Goal: Complete application form

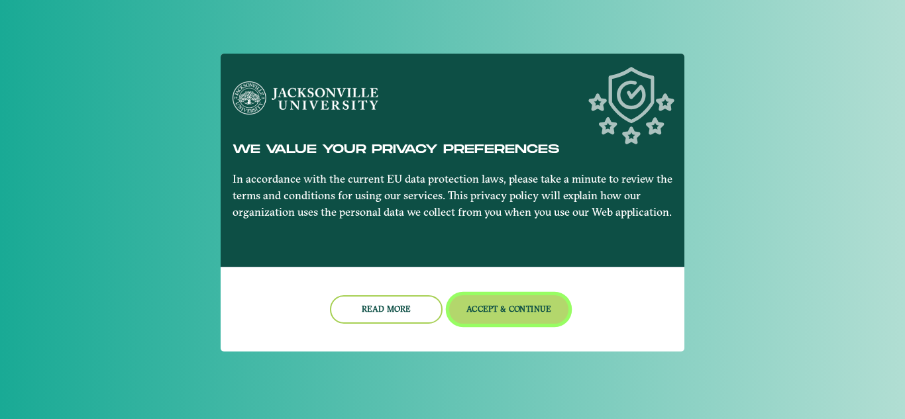
click at [514, 306] on button "Accept & Continue" at bounding box center [509, 309] width 120 height 28
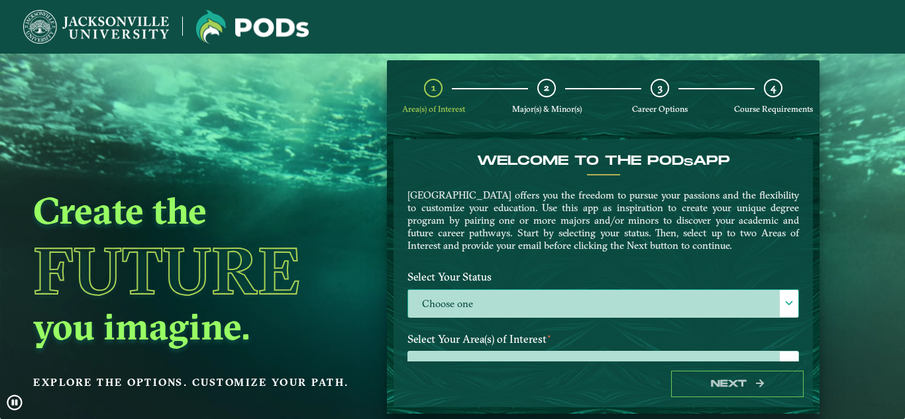
click at [472, 297] on label "Choose one" at bounding box center [603, 304] width 390 height 28
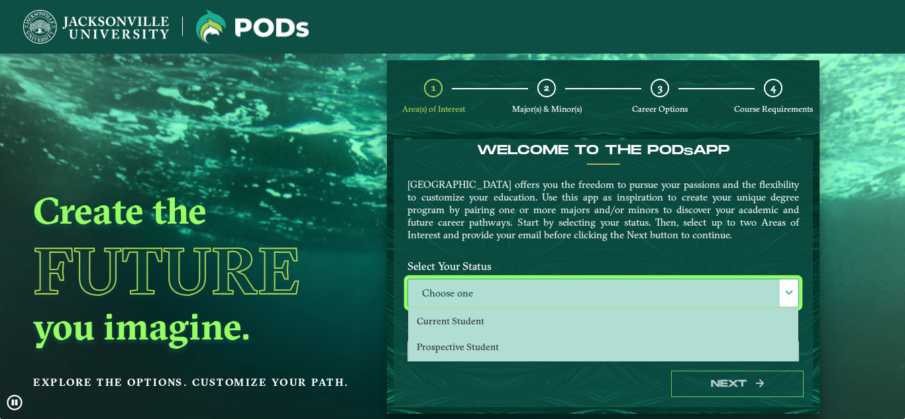
scroll to position [15, 0]
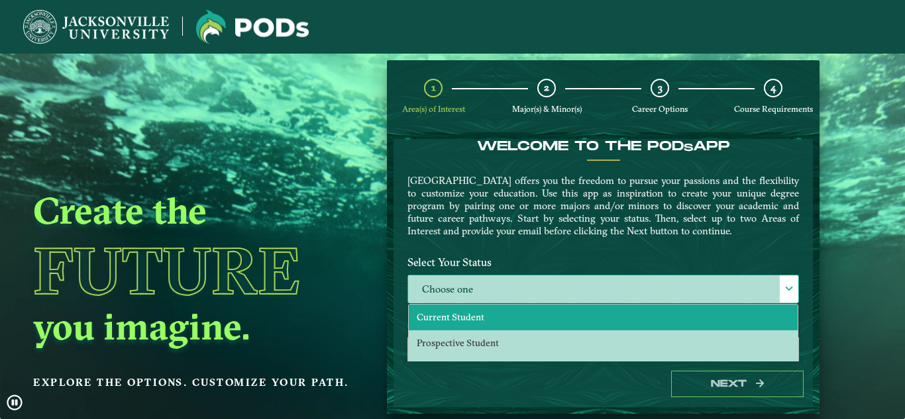
click at [458, 317] on span "Current Student" at bounding box center [451, 317] width 68 height 12
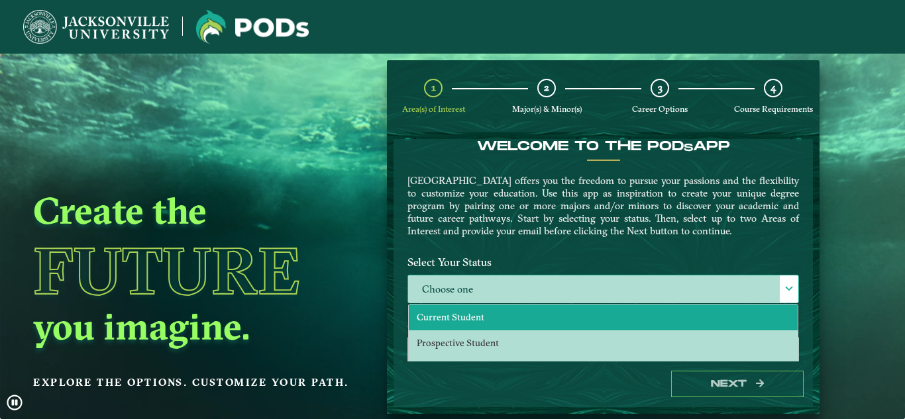
select select "[object Object]"
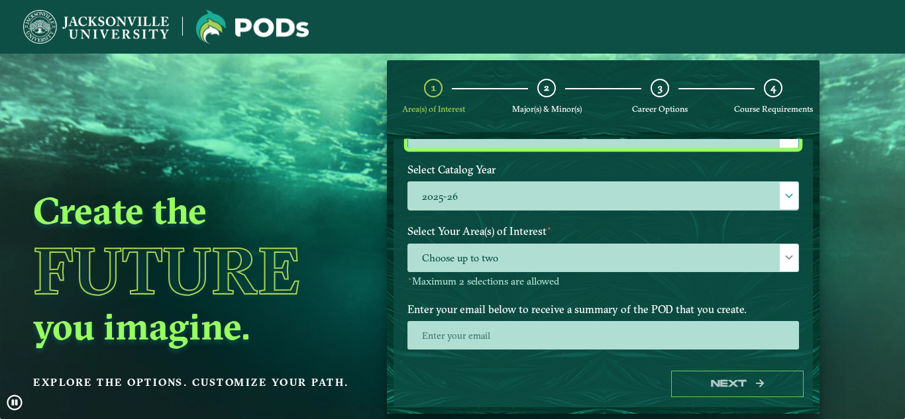
scroll to position [172, 0]
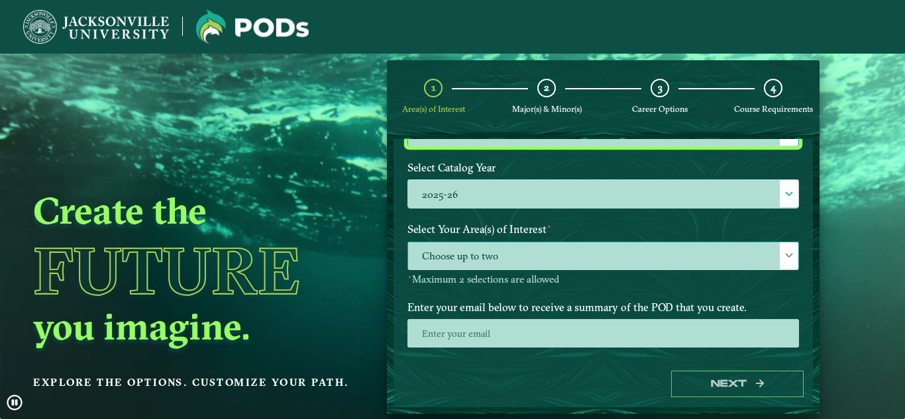
click at [480, 263] on span "Choose up to two" at bounding box center [603, 256] width 390 height 28
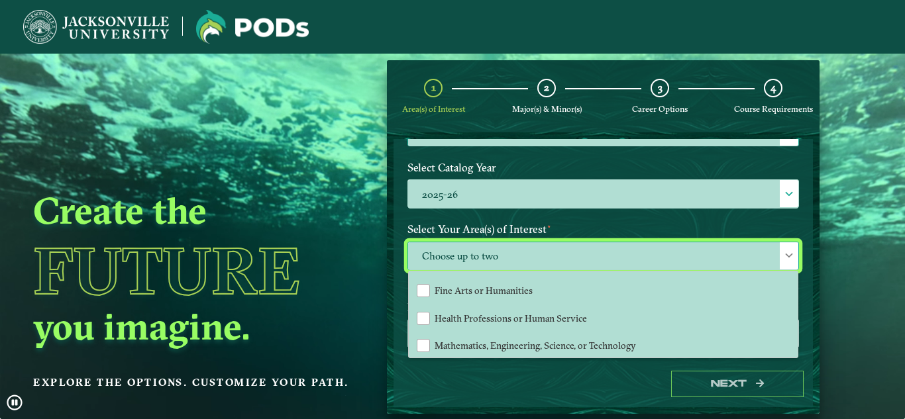
scroll to position [83, 0]
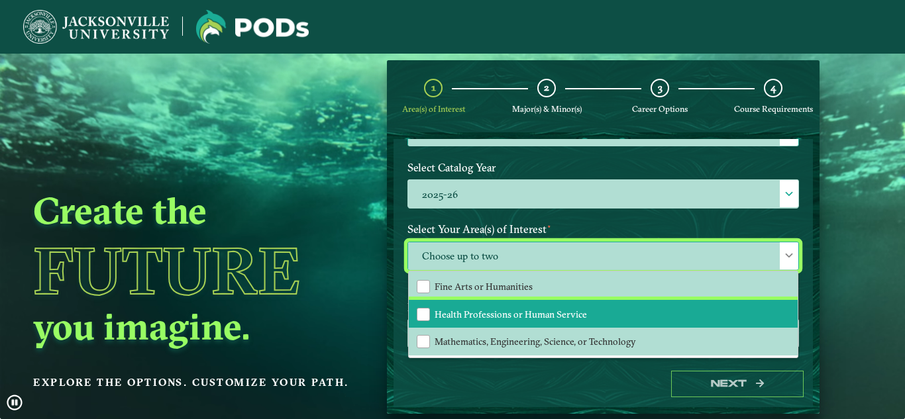
click at [472, 314] on span "Health Professions or Human Service" at bounding box center [511, 315] width 152 height 12
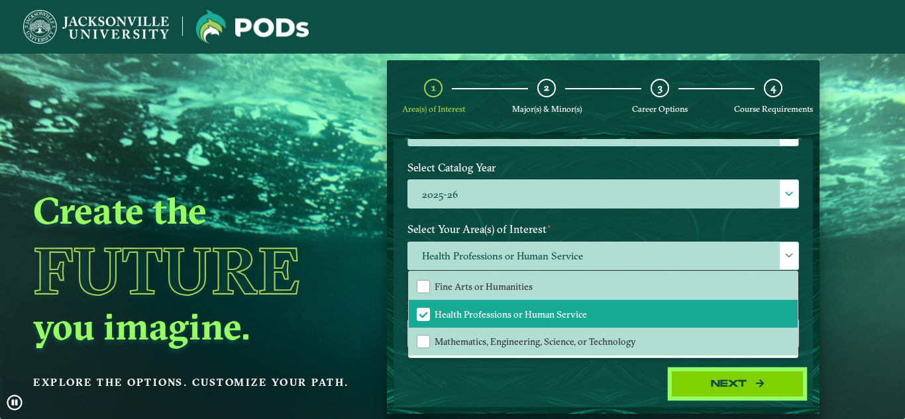
click at [688, 384] on button "Next" at bounding box center [737, 384] width 132 height 27
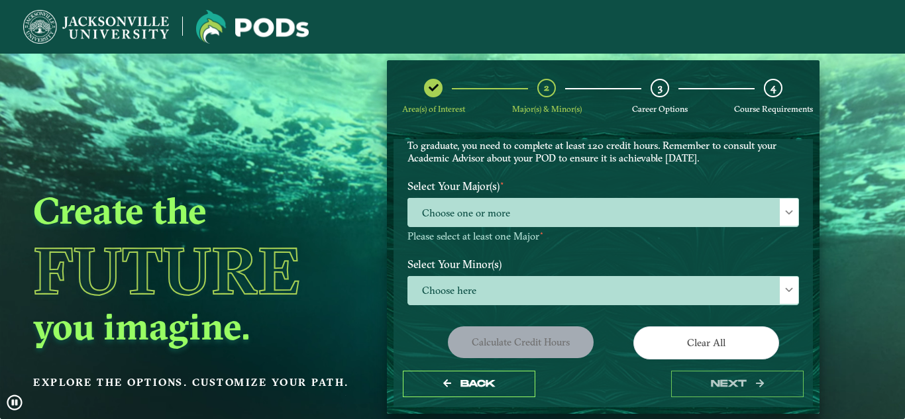
scroll to position [105, 0]
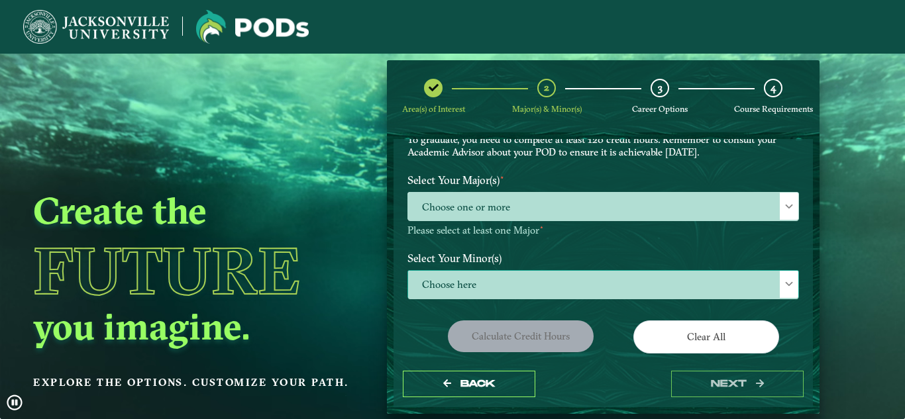
click at [569, 289] on span "Choose here" at bounding box center [603, 285] width 390 height 28
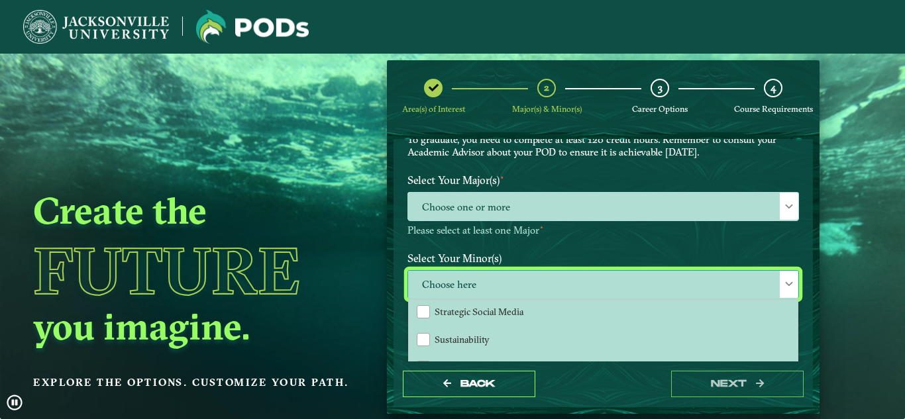
scroll to position [1437, 0]
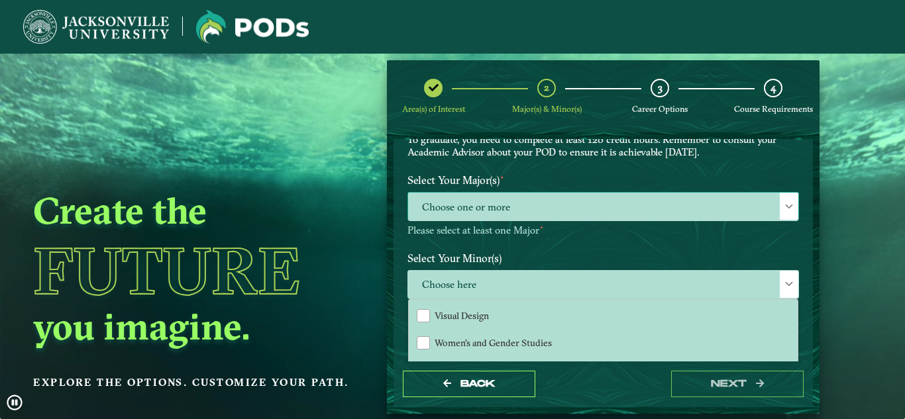
click at [492, 212] on span "Choose one or more" at bounding box center [603, 207] width 390 height 28
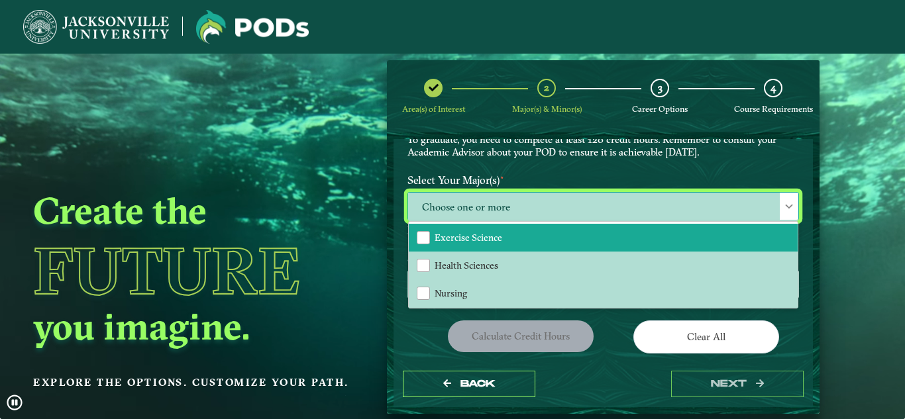
scroll to position [89, 0]
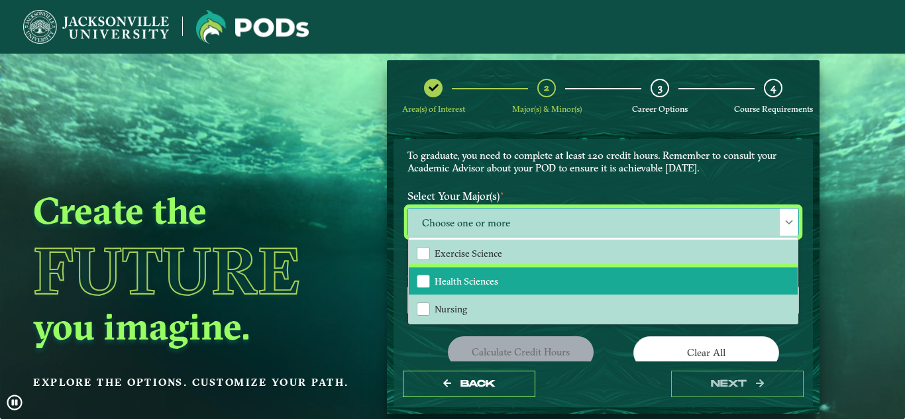
click at [474, 276] on span "Health Sciences" at bounding box center [467, 282] width 64 height 12
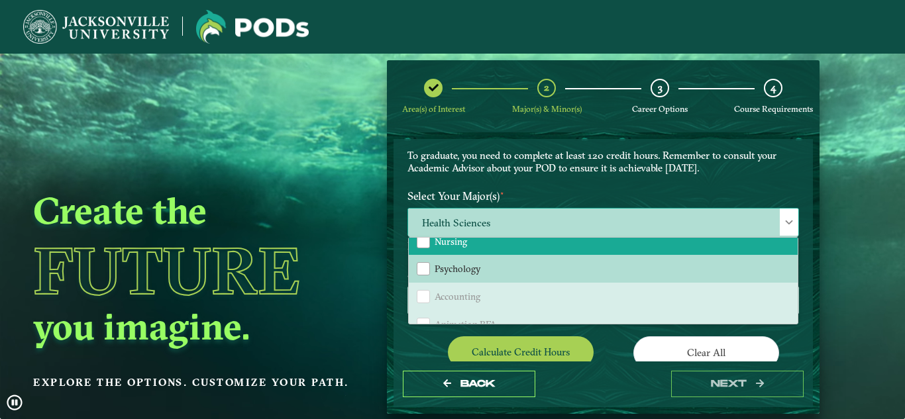
scroll to position [68, 0]
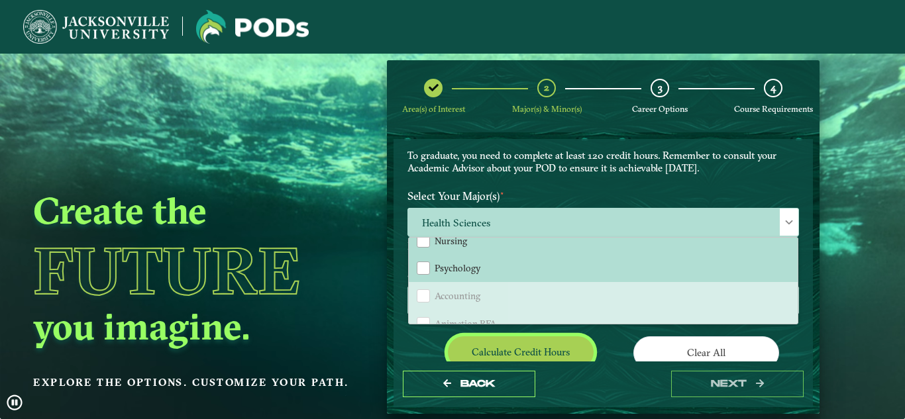
click at [532, 346] on button "Calculate credit hours" at bounding box center [521, 352] width 146 height 31
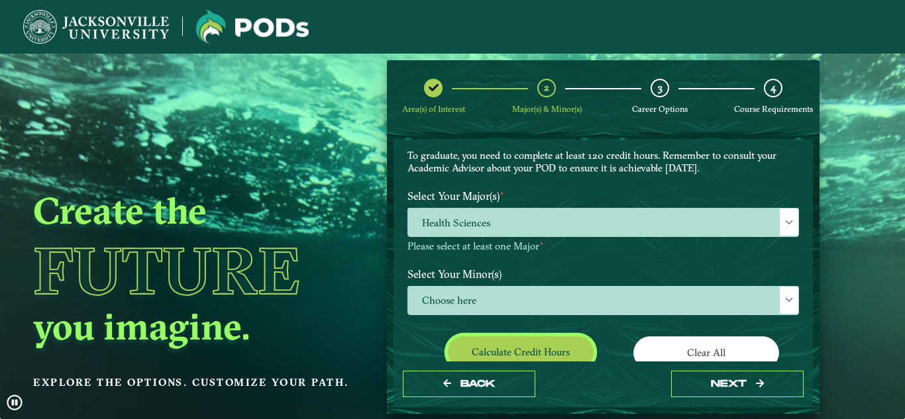
scroll to position [198, 0]
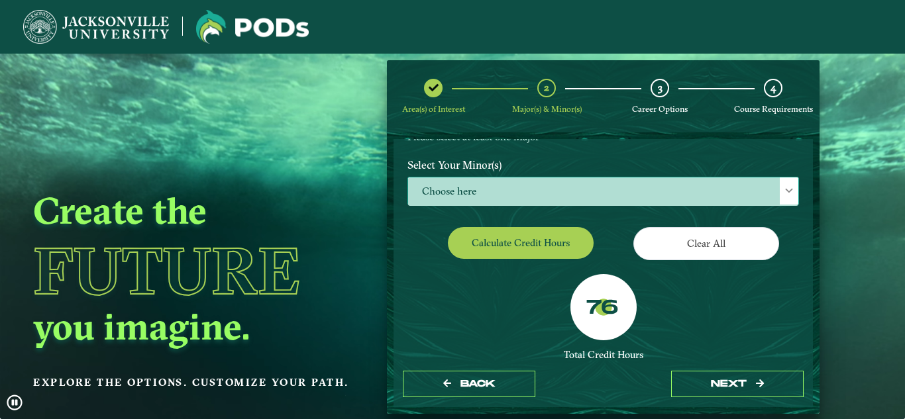
click at [433, 184] on span "Choose here" at bounding box center [603, 192] width 390 height 28
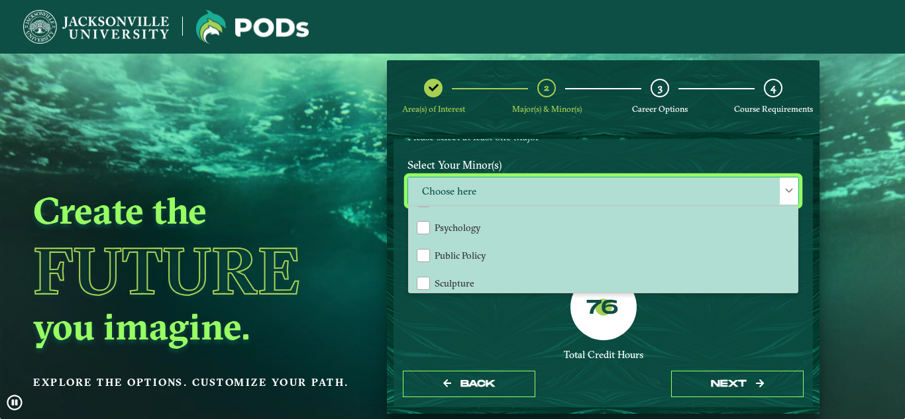
scroll to position [1200, 0]
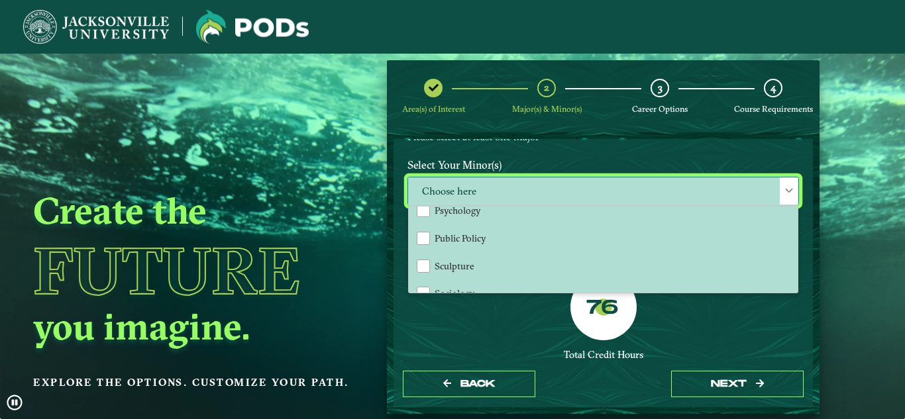
click at [339, 189] on h2 "Create the" at bounding box center [194, 210] width 323 height 46
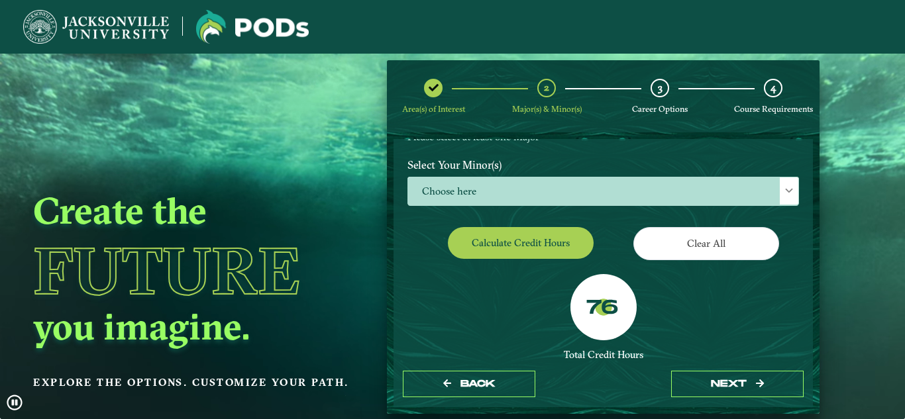
click at [339, 189] on h2 "Create the" at bounding box center [194, 210] width 323 height 46
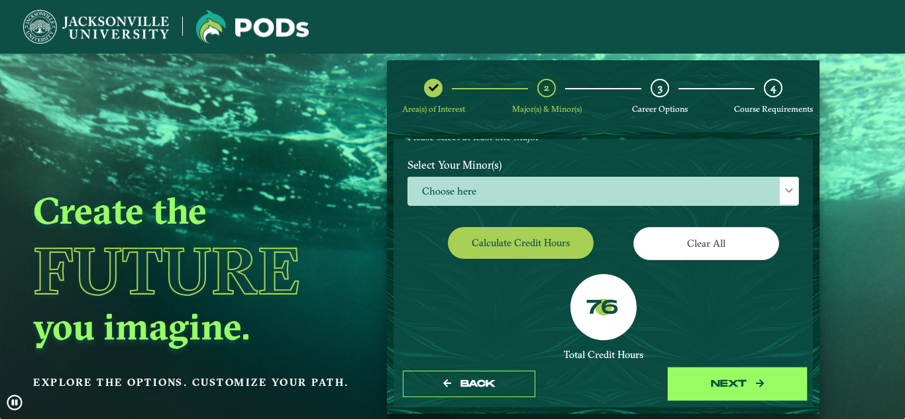
click at [708, 375] on button "next" at bounding box center [737, 384] width 132 height 27
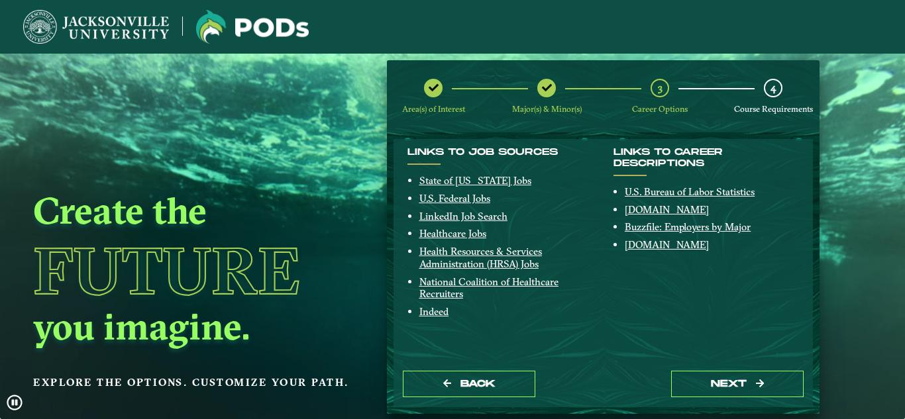
scroll to position [297, 0]
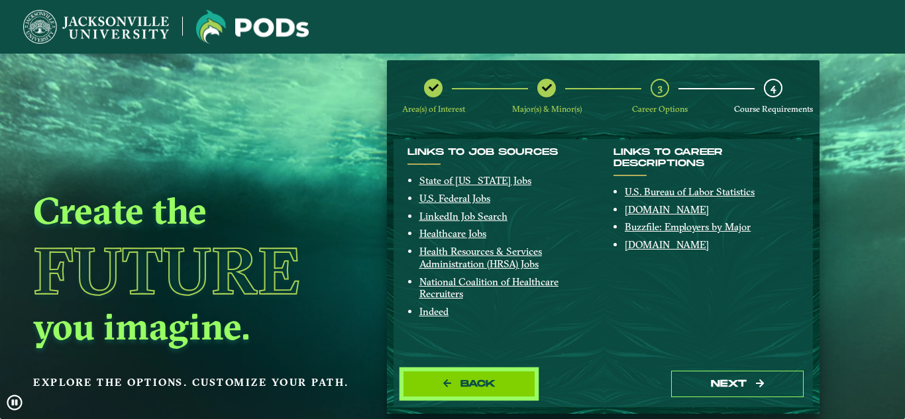
click at [461, 378] on span "Back" at bounding box center [477, 383] width 35 height 11
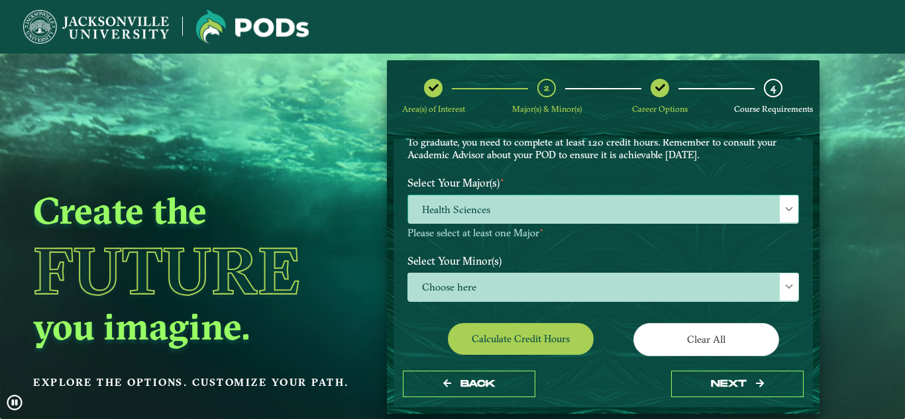
scroll to position [105, 0]
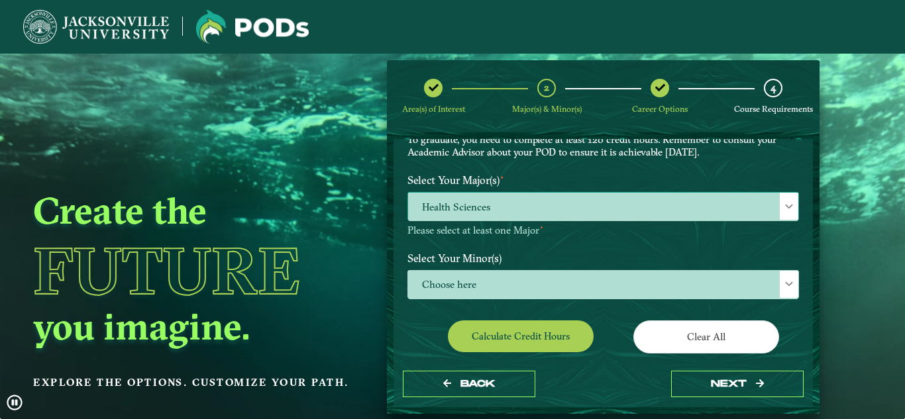
click at [485, 207] on span "Health Sciences" at bounding box center [603, 207] width 390 height 28
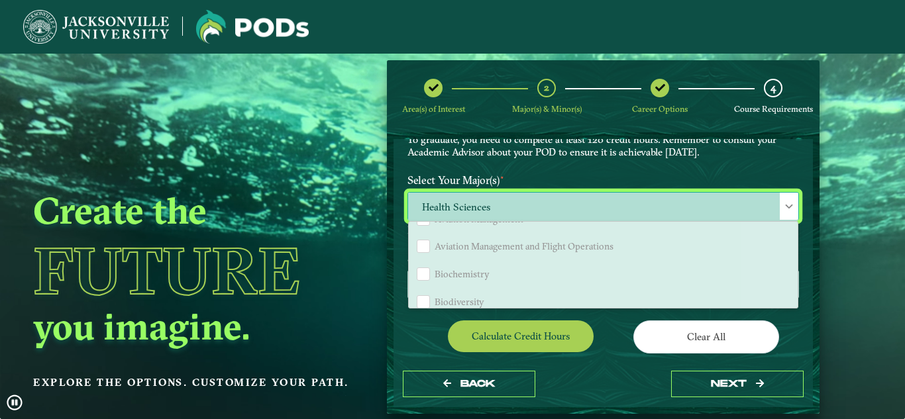
scroll to position [0, 0]
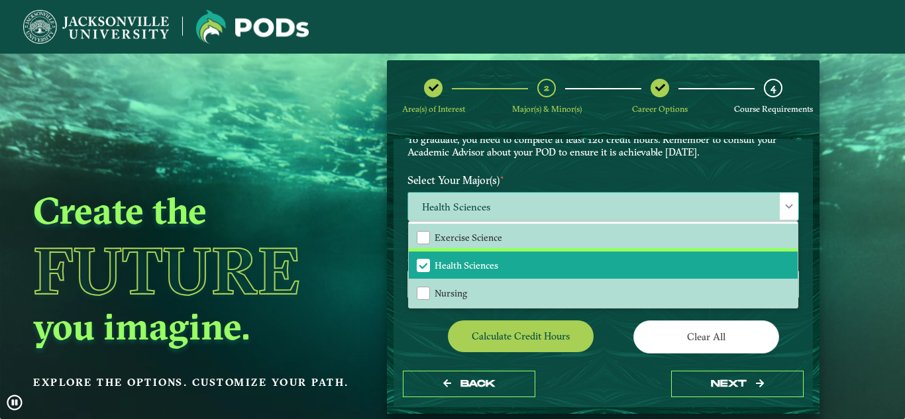
click at [473, 270] on span "Health Sciences" at bounding box center [467, 266] width 64 height 12
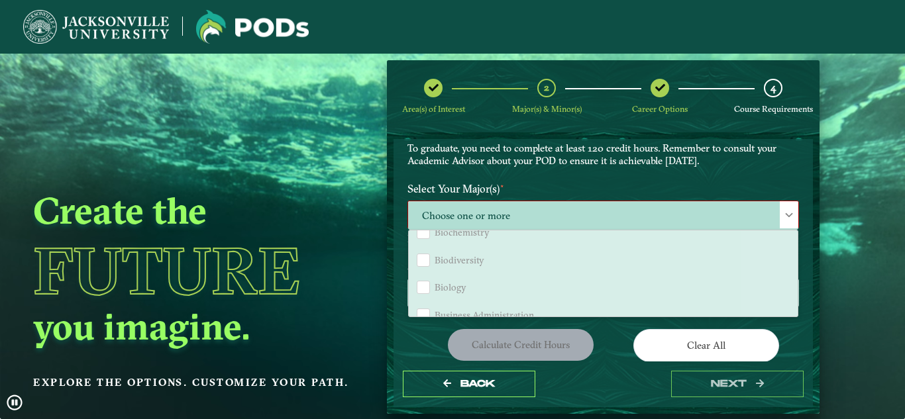
scroll to position [327, 0]
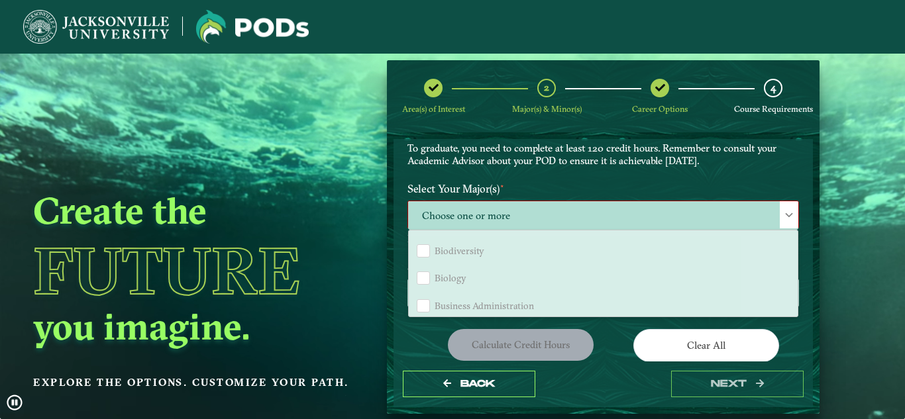
click at [429, 277] on li "Biology" at bounding box center [603, 278] width 389 height 28
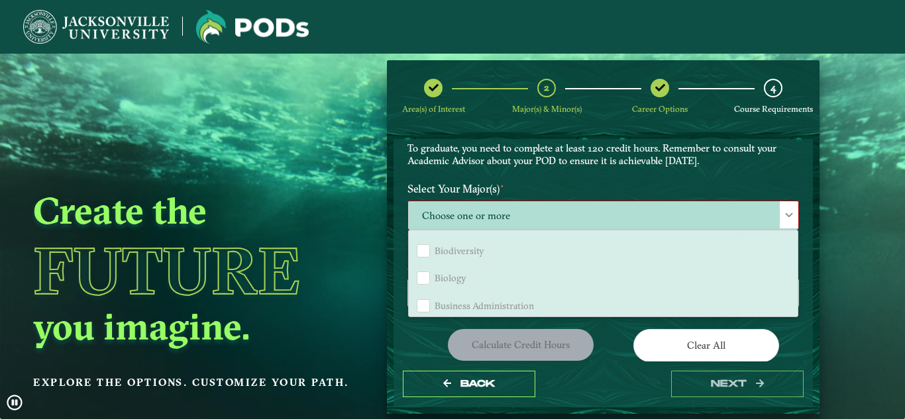
click at [429, 277] on li "Biology" at bounding box center [603, 278] width 389 height 28
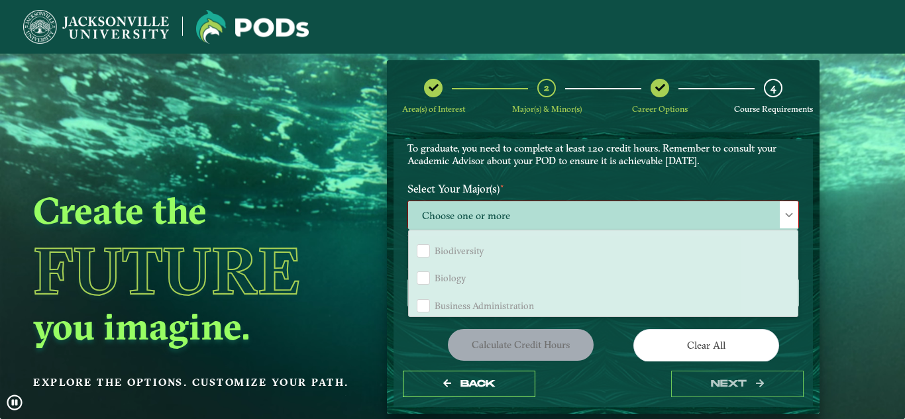
click at [489, 222] on span "Choose one or more" at bounding box center [603, 215] width 390 height 28
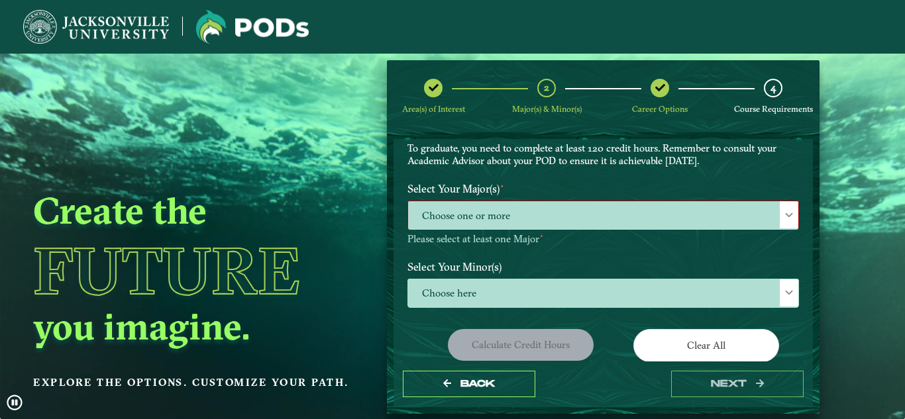
click at [489, 222] on span "Choose one or more" at bounding box center [603, 215] width 390 height 28
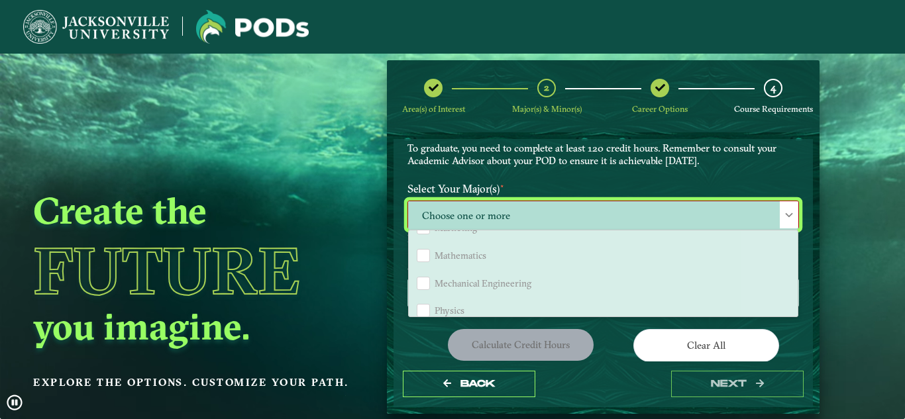
scroll to position [1080, 0]
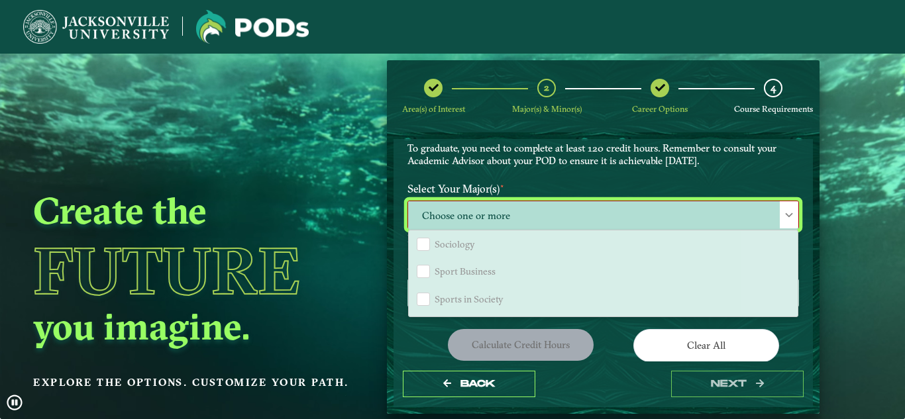
click at [590, 186] on label "Select Your Major(s) ⋆" at bounding box center [602, 189] width 411 height 25
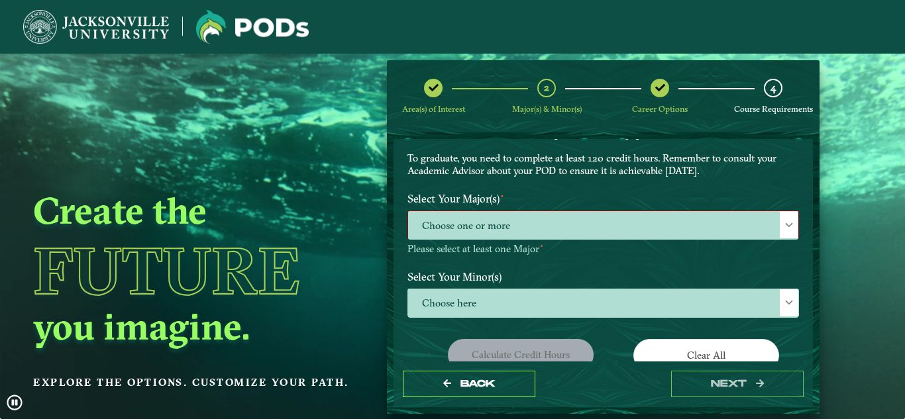
scroll to position [115, 0]
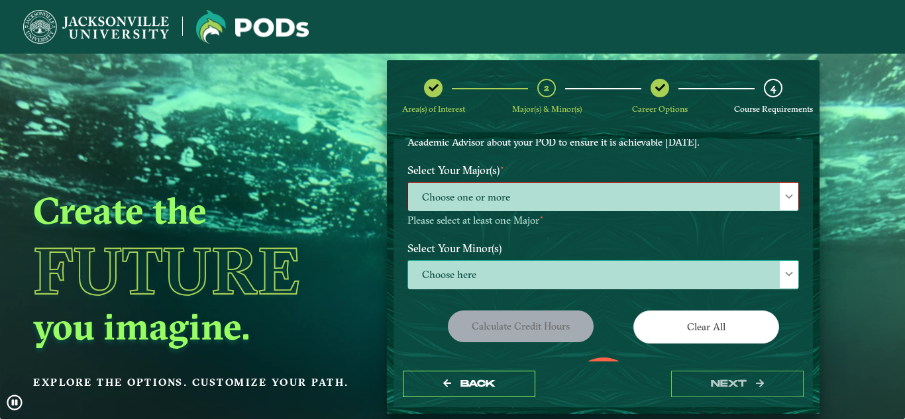
click at [509, 268] on span "Choose here" at bounding box center [603, 275] width 390 height 28
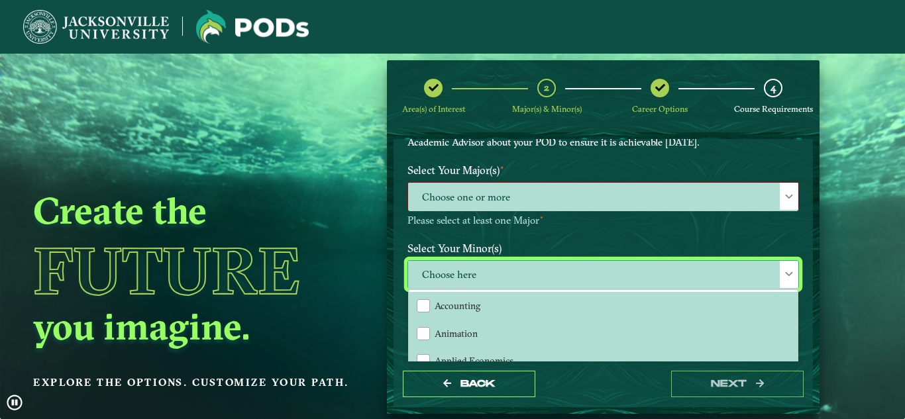
scroll to position [7, 61]
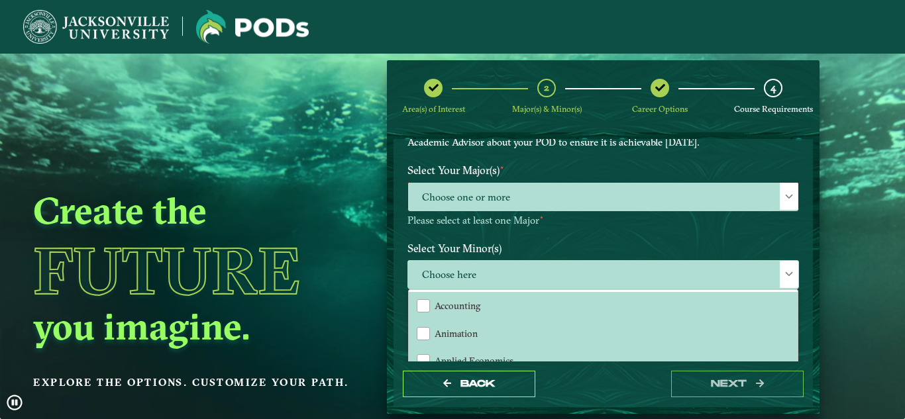
click at [481, 207] on span "Choose one or more" at bounding box center [603, 197] width 390 height 28
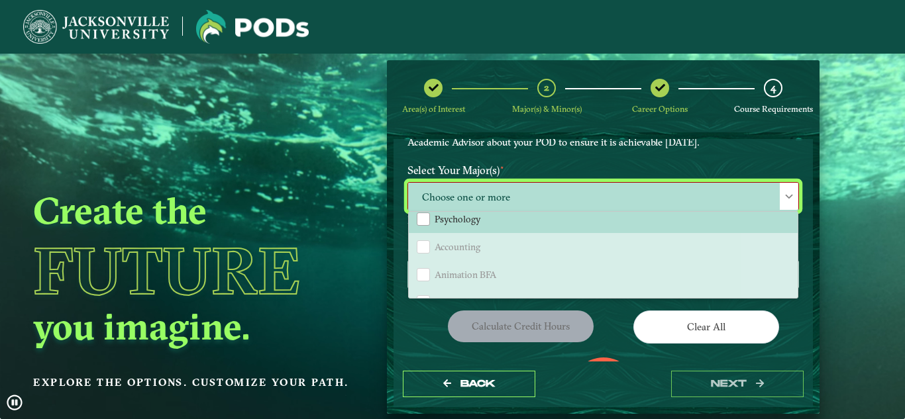
scroll to position [66, 0]
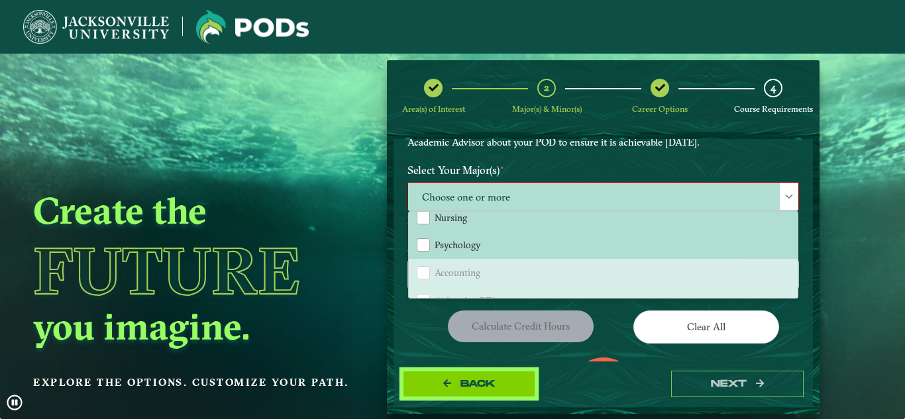
click at [461, 388] on span "Back" at bounding box center [477, 383] width 35 height 11
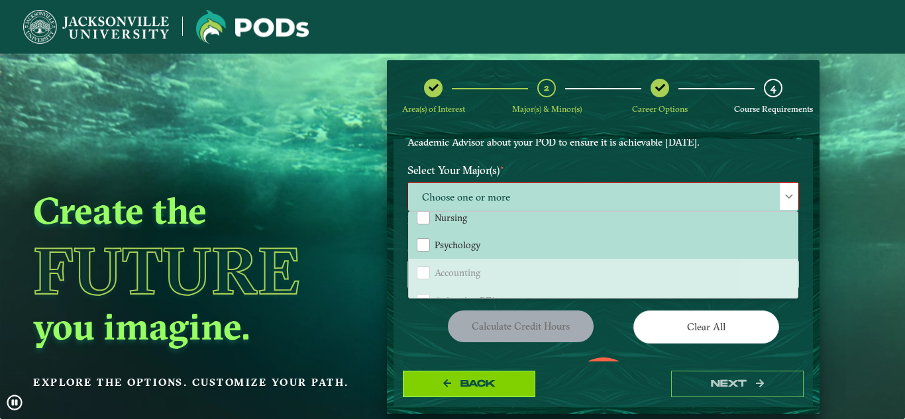
select select "[object Object]"
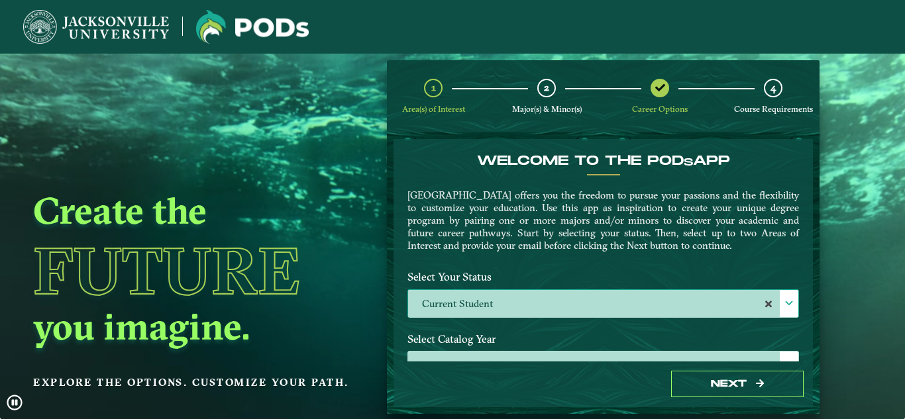
click at [470, 304] on label "Current Student" at bounding box center [603, 304] width 390 height 28
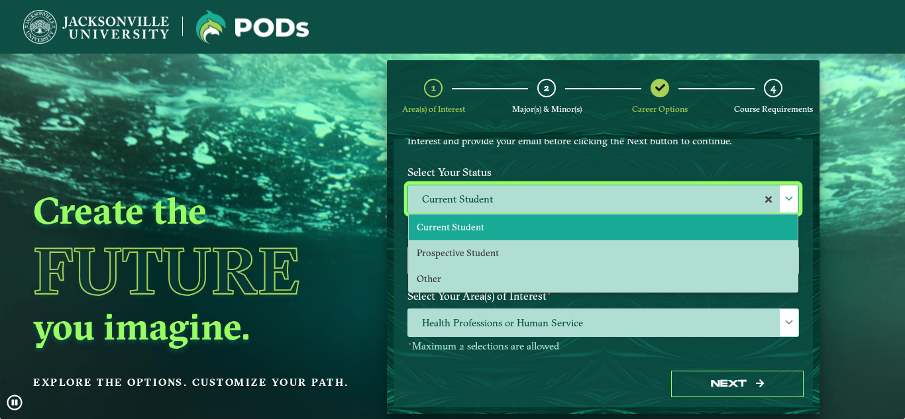
scroll to position [106, 0]
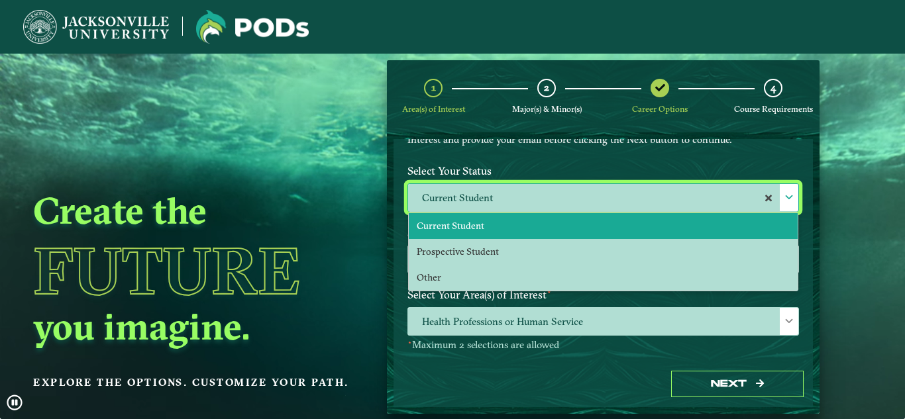
click at [466, 229] on span "Current Student" at bounding box center [451, 226] width 68 height 12
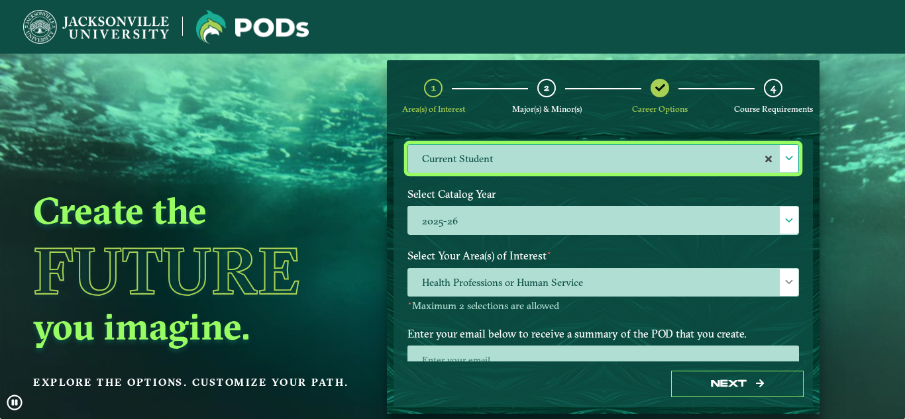
scroll to position [146, 0]
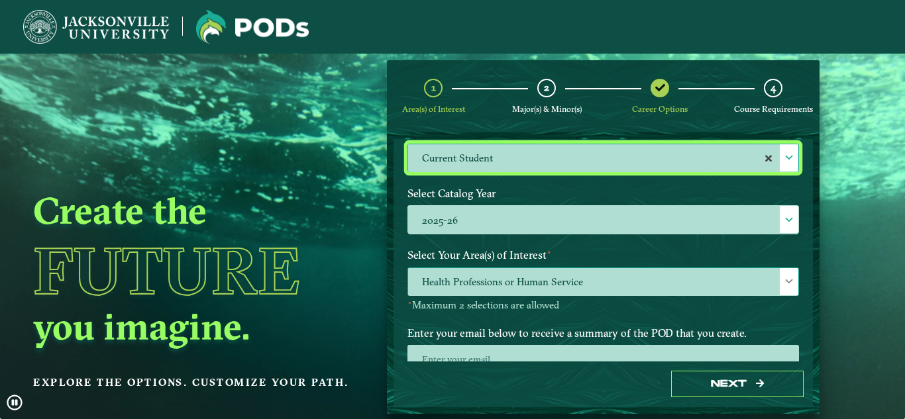
click at [480, 276] on span "Health Professions or Human Service" at bounding box center [603, 282] width 390 height 28
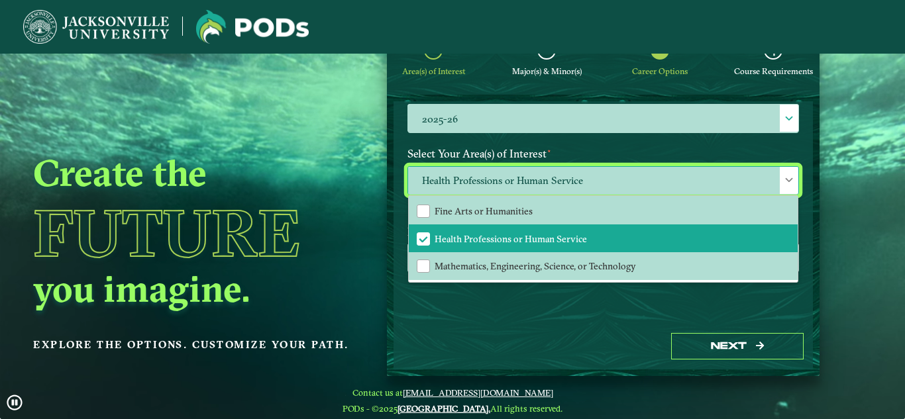
scroll to position [54, 0]
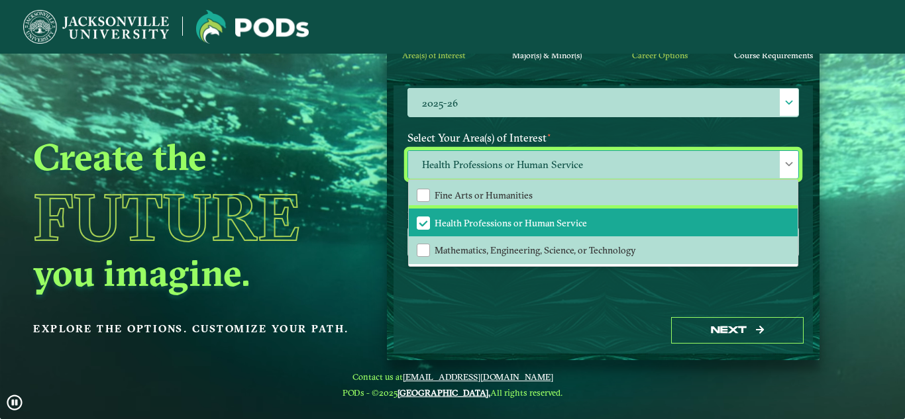
click at [503, 221] on span "Health Professions or Human Service" at bounding box center [511, 223] width 152 height 12
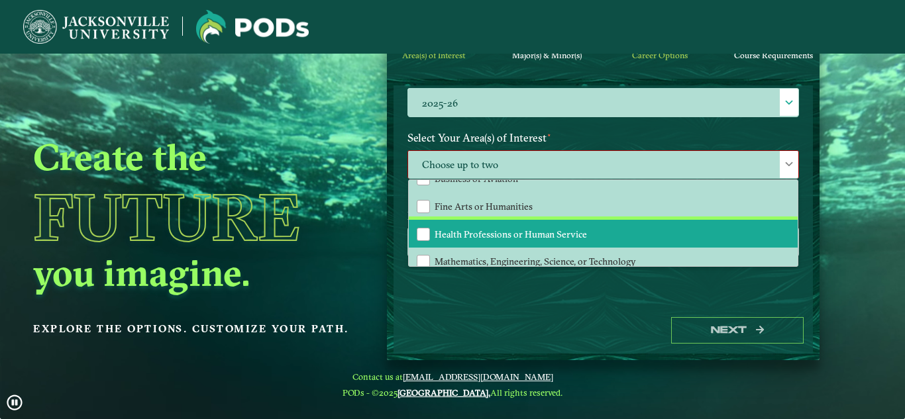
scroll to position [83, 0]
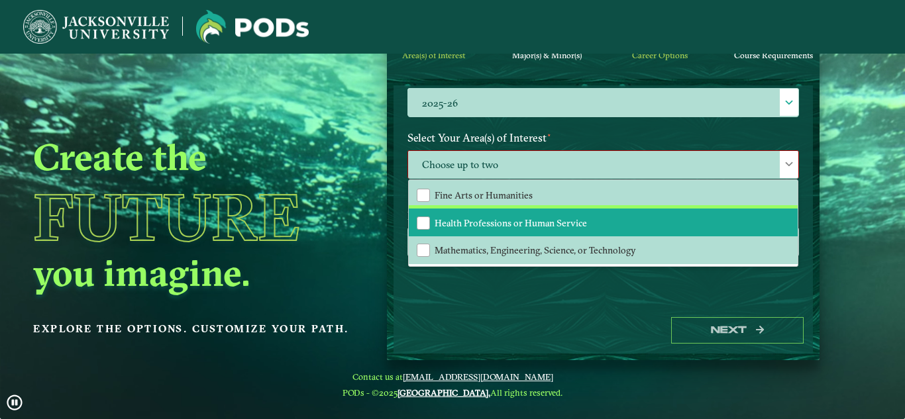
click at [537, 225] on span "Health Professions or Human Service" at bounding box center [511, 223] width 152 height 12
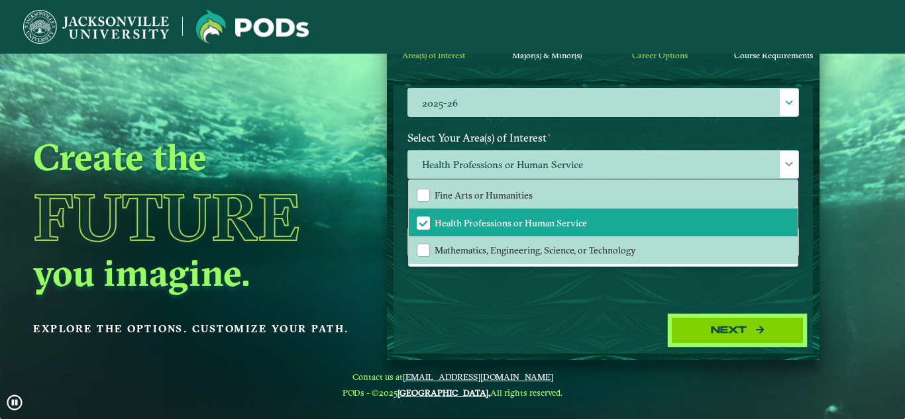
click at [696, 325] on button "Next" at bounding box center [737, 330] width 132 height 27
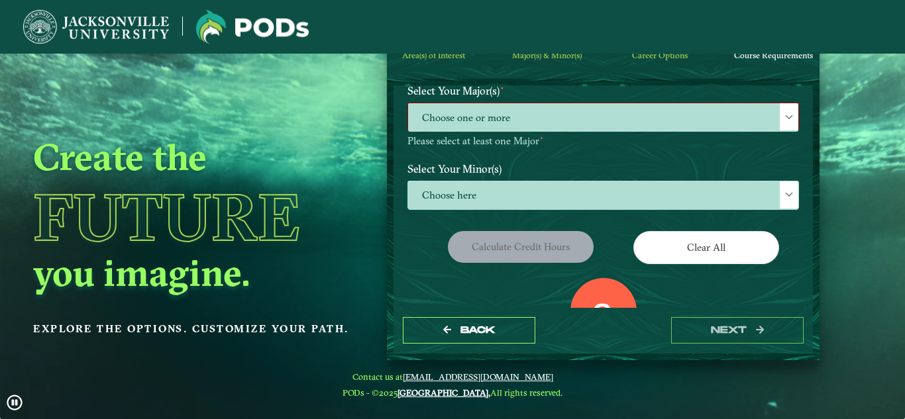
scroll to position [145, 0]
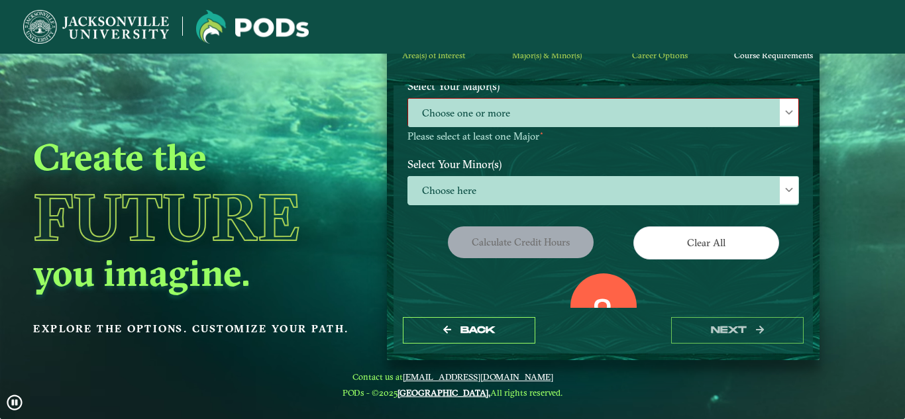
click at [480, 101] on span "Choose one or more" at bounding box center [603, 113] width 390 height 28
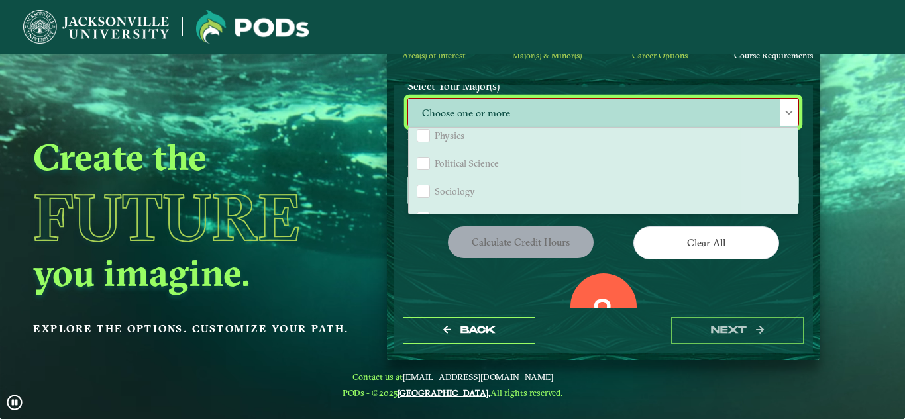
scroll to position [0, 0]
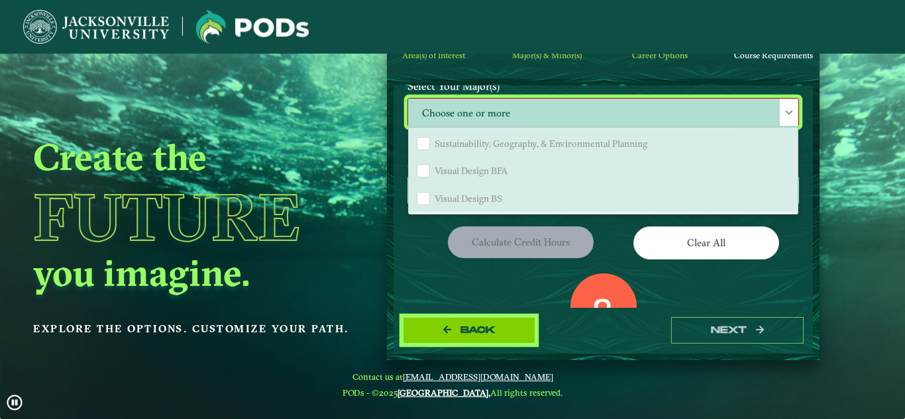
click at [448, 339] on button "Back" at bounding box center [469, 330] width 132 height 27
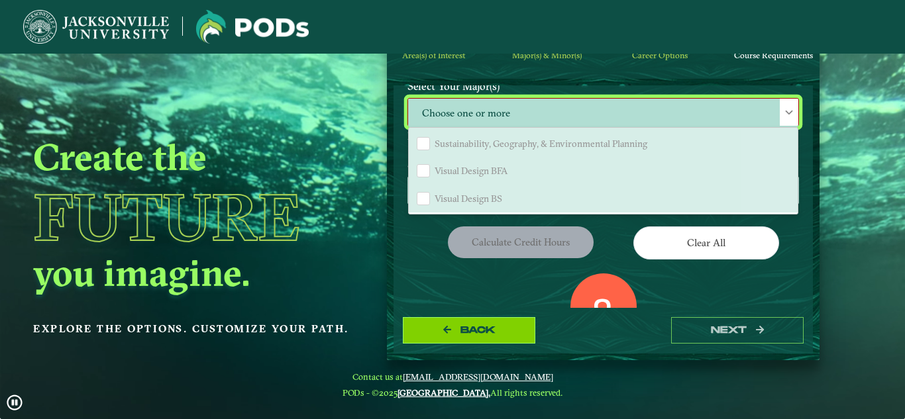
select select "[object Object]"
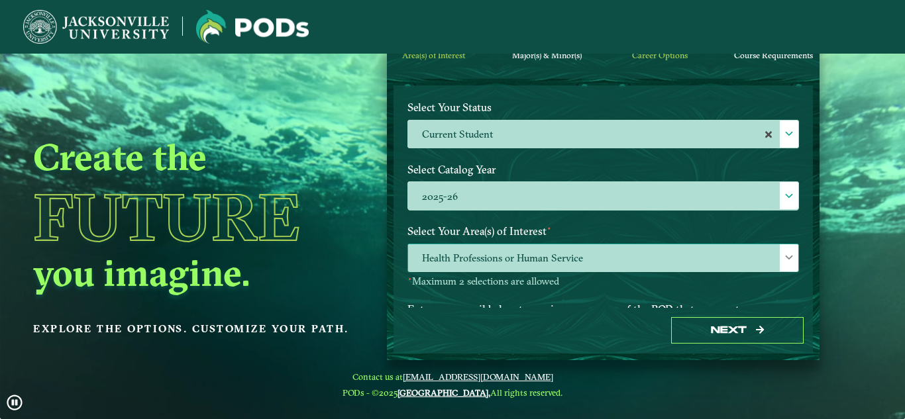
click at [780, 261] on div at bounding box center [789, 257] width 19 height 27
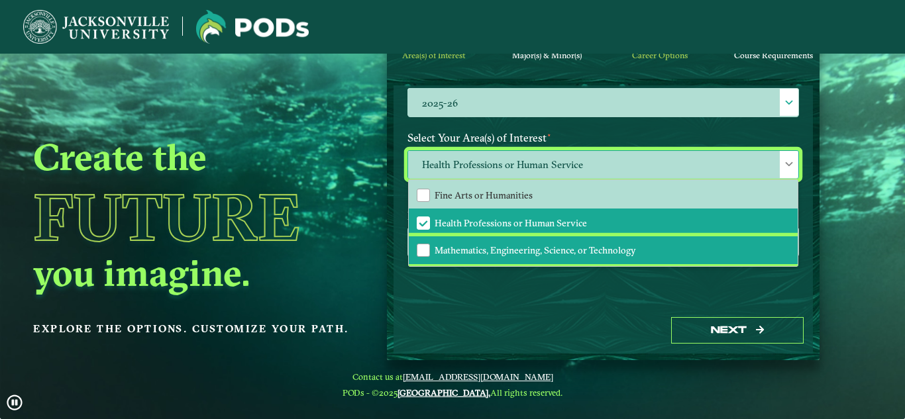
click at [545, 252] on span "Mathematics, Engineering, Science, or Technology" at bounding box center [535, 250] width 201 height 12
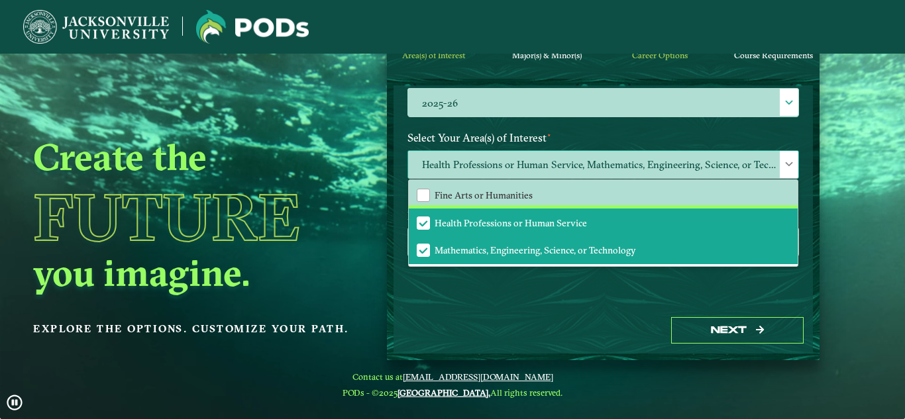
click at [515, 225] on span "Health Professions or Human Service" at bounding box center [511, 223] width 152 height 12
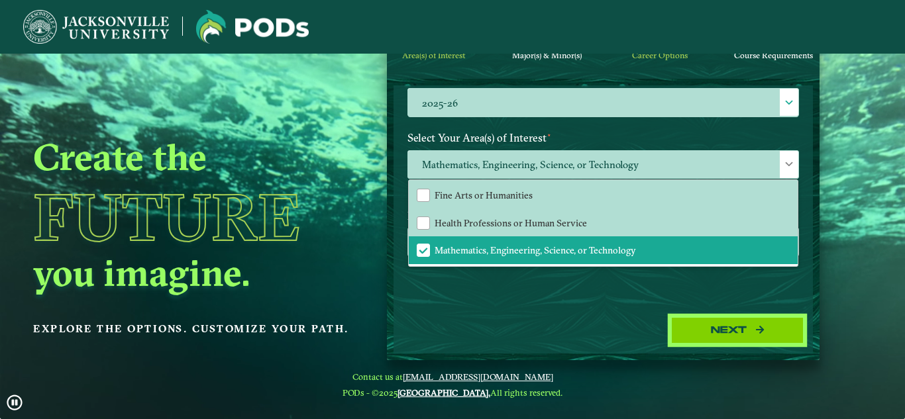
click at [708, 329] on button "Next" at bounding box center [737, 330] width 132 height 27
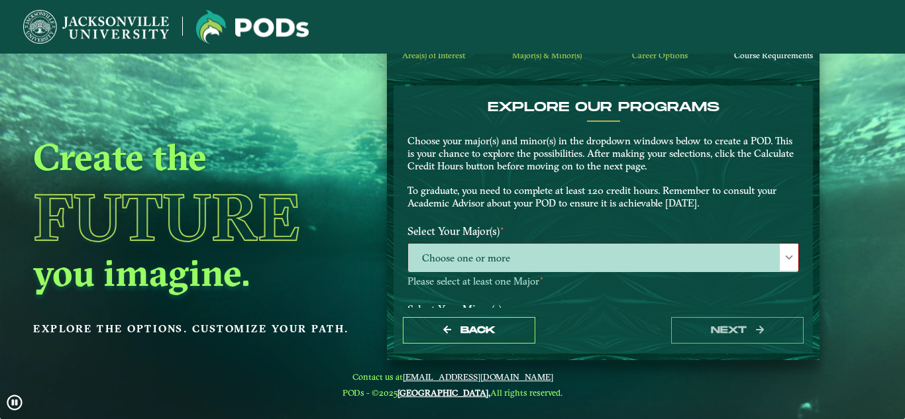
click at [519, 267] on span "Choose one or more" at bounding box center [603, 258] width 390 height 28
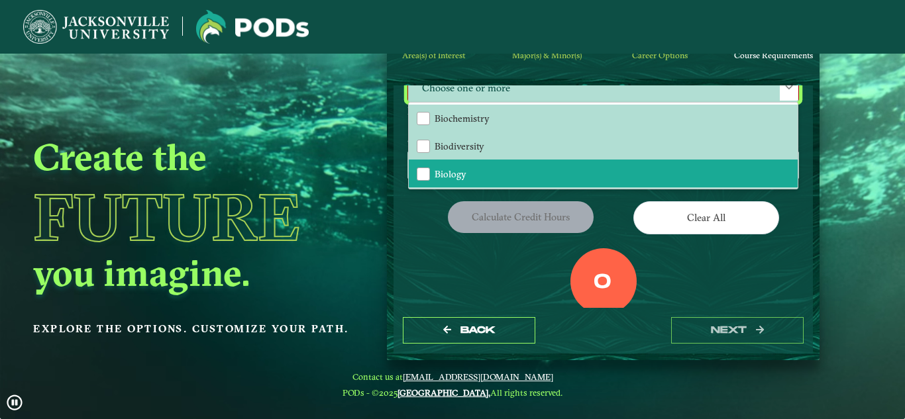
scroll to position [174, 0]
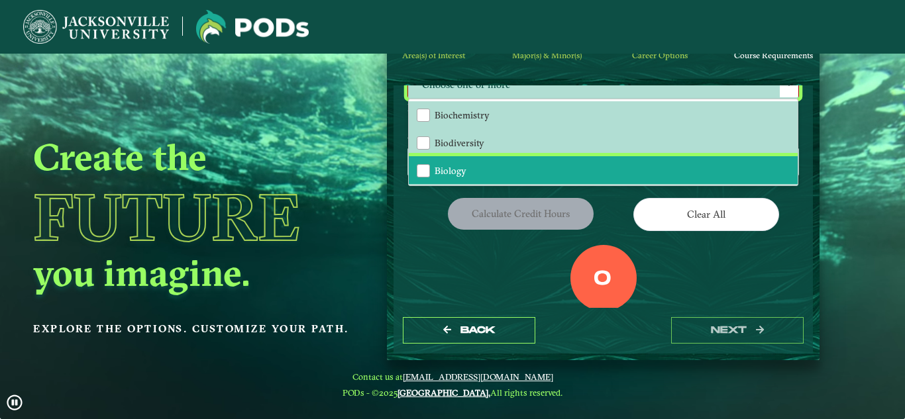
click at [478, 164] on li "Biology" at bounding box center [603, 170] width 389 height 28
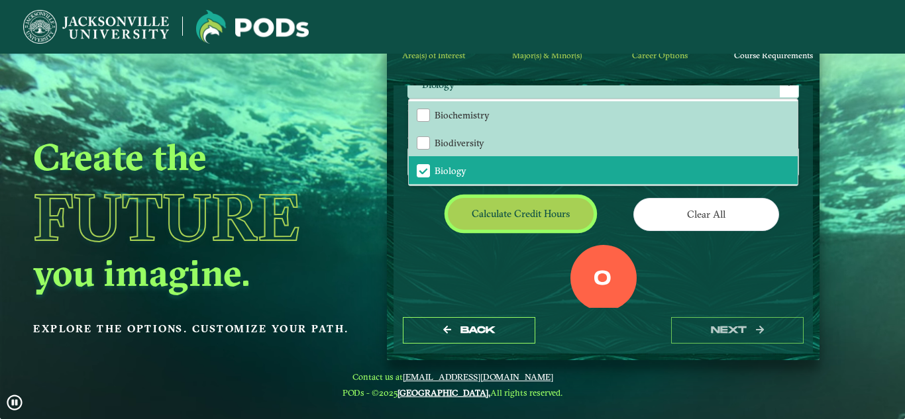
click at [523, 219] on button "Calculate credit hours" at bounding box center [521, 213] width 146 height 31
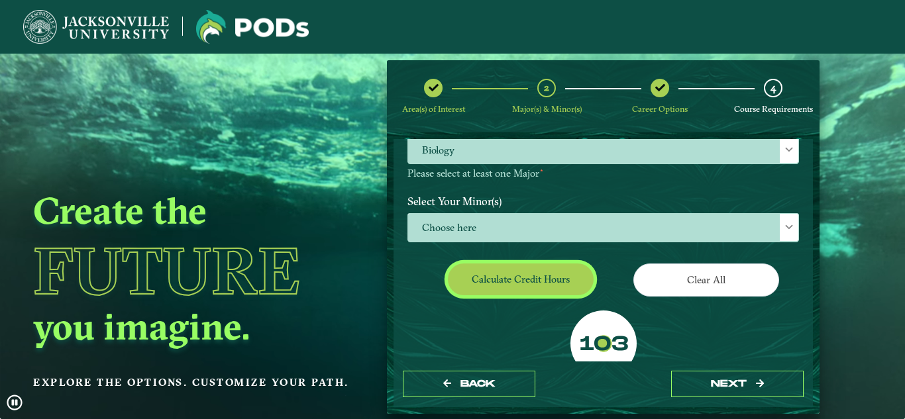
scroll to position [160, 0]
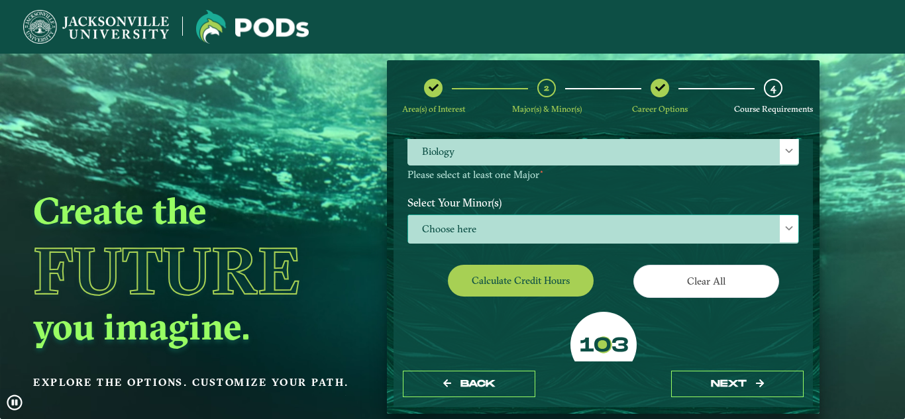
click at [476, 223] on span "Choose here" at bounding box center [603, 229] width 390 height 28
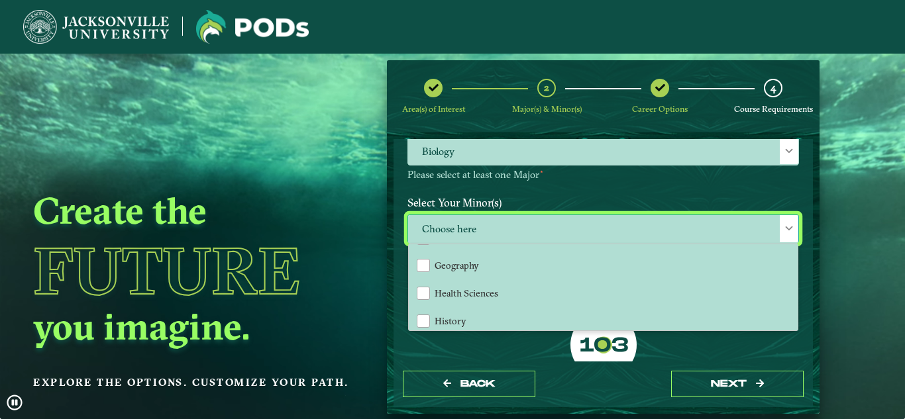
scroll to position [723, 0]
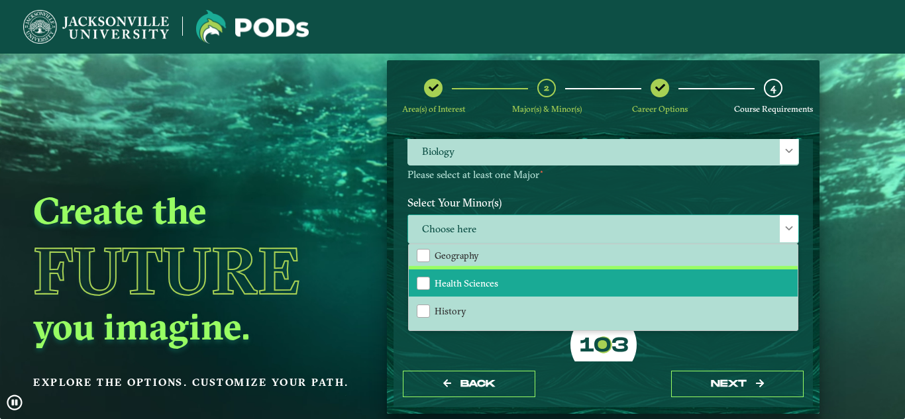
click at [466, 288] on span "Health Sciences" at bounding box center [467, 284] width 64 height 12
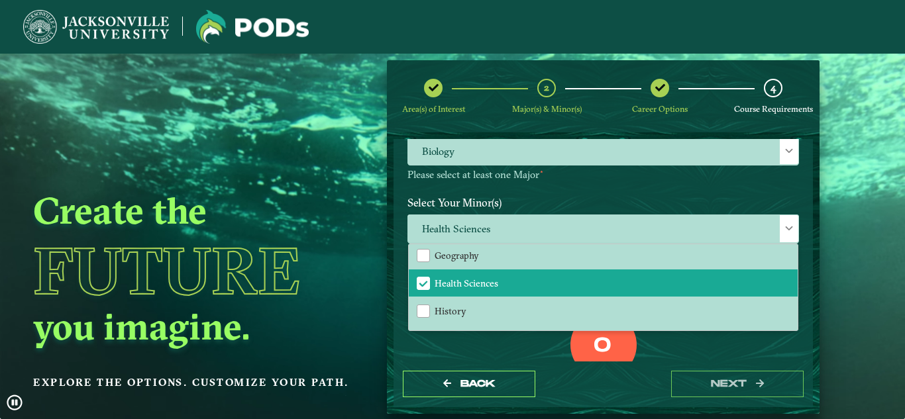
click at [674, 349] on div "0 Total Credit Hours" at bounding box center [602, 368] width 411 height 113
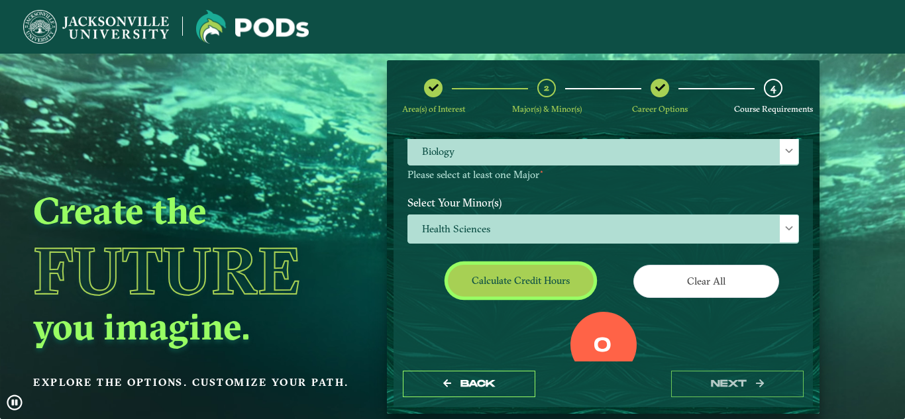
click at [535, 281] on button "Calculate credit hours" at bounding box center [521, 280] width 146 height 31
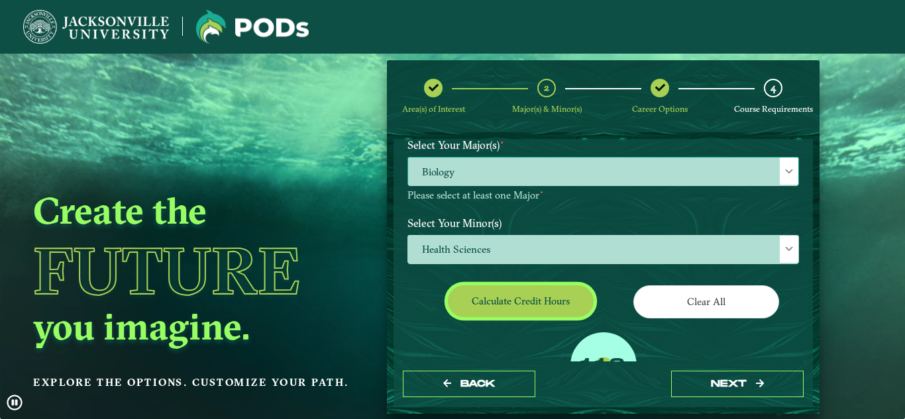
scroll to position [134, 0]
